Goal: Information Seeking & Learning: Learn about a topic

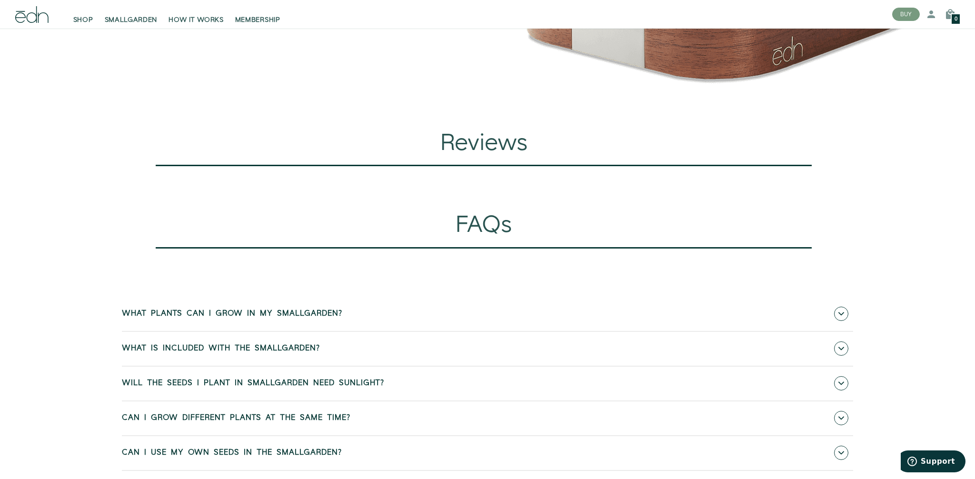
scroll to position [2693, 0]
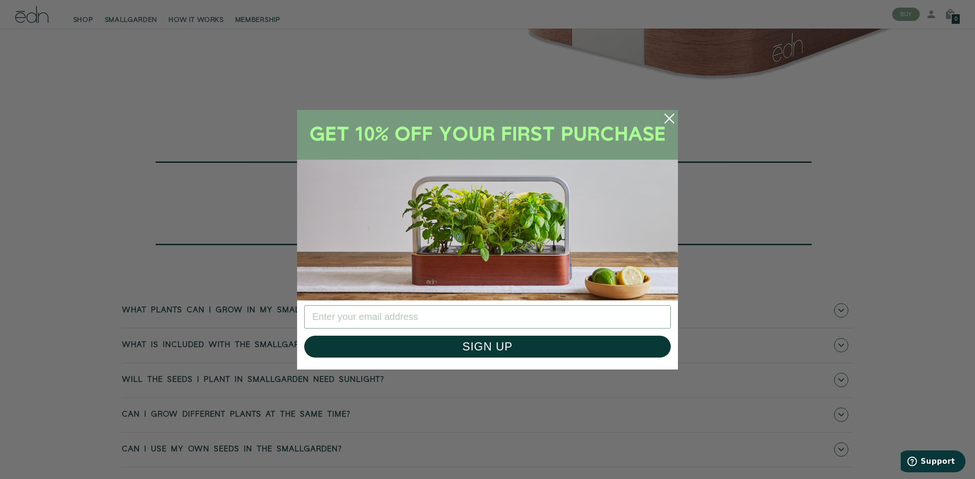
click at [667, 115] on circle "Close dialog" at bounding box center [669, 118] width 21 height 21
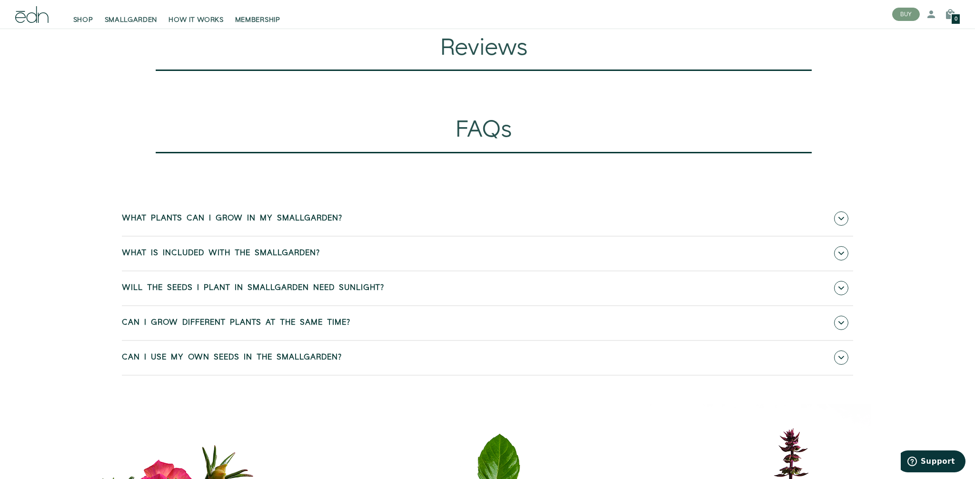
scroll to position [2794, 0]
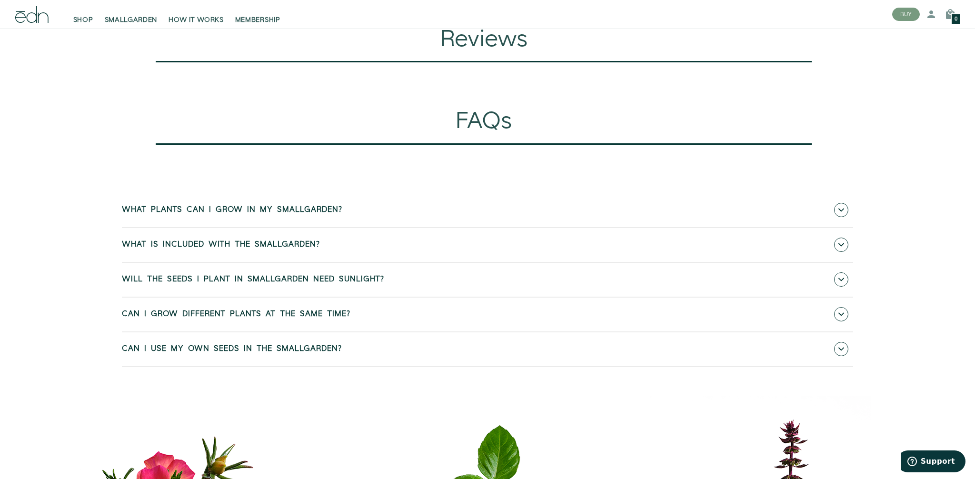
click at [492, 275] on link "Will the seeds I plant in SmallGarden need sunlight?" at bounding box center [487, 280] width 731 height 34
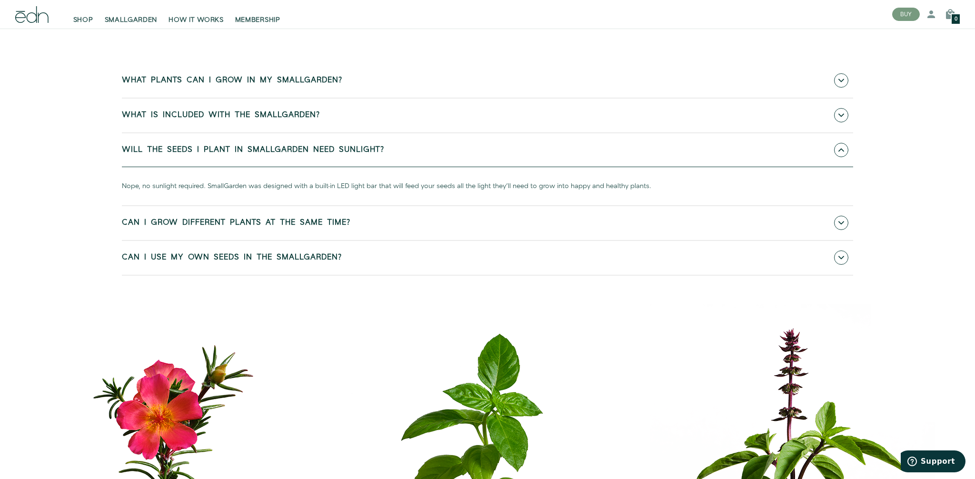
scroll to position [2924, 0]
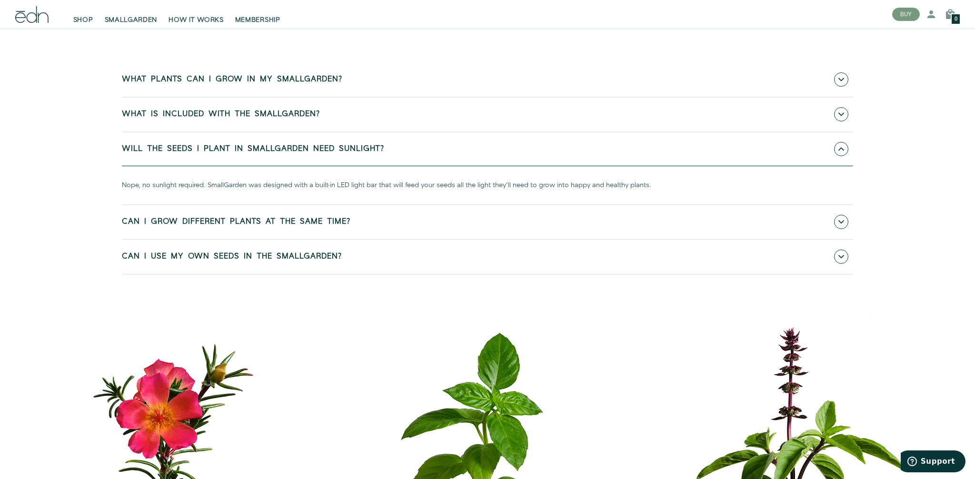
click at [418, 265] on link "Can I use my own seeds in the SmallGarden?" at bounding box center [487, 257] width 731 height 34
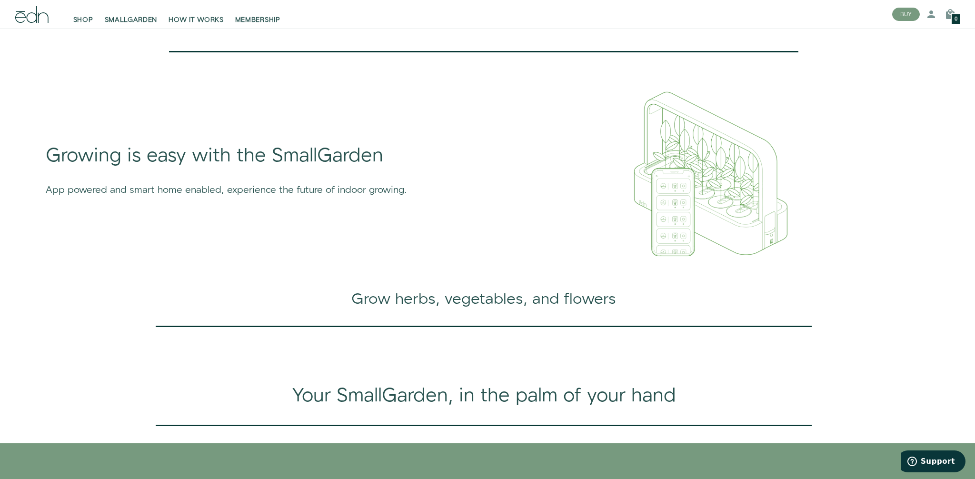
scroll to position [0, 0]
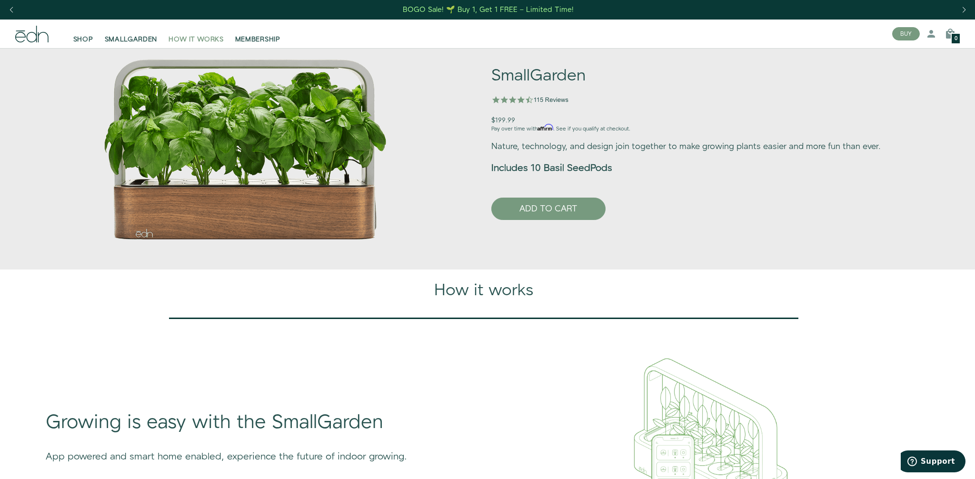
click at [217, 42] on span "HOW IT WORKS" at bounding box center [195, 40] width 55 height 10
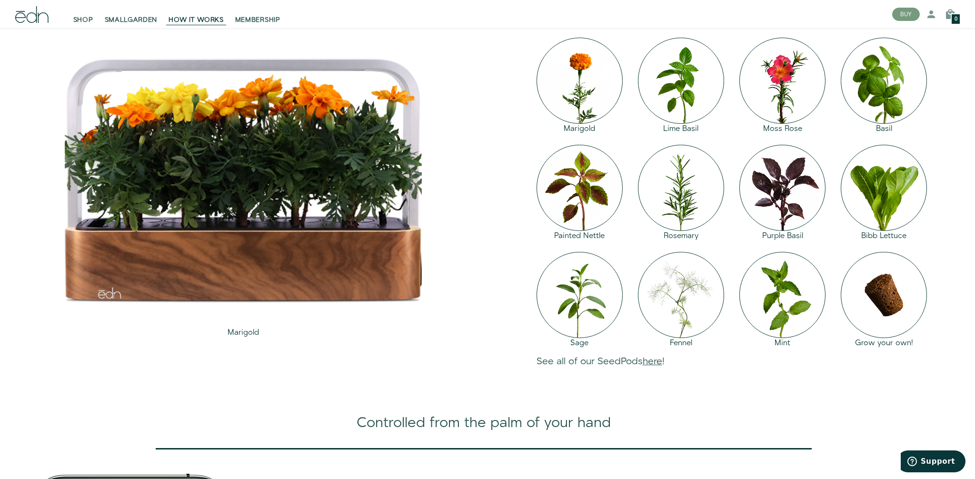
scroll to position [1069, 0]
